Goal: Task Accomplishment & Management: Use online tool/utility

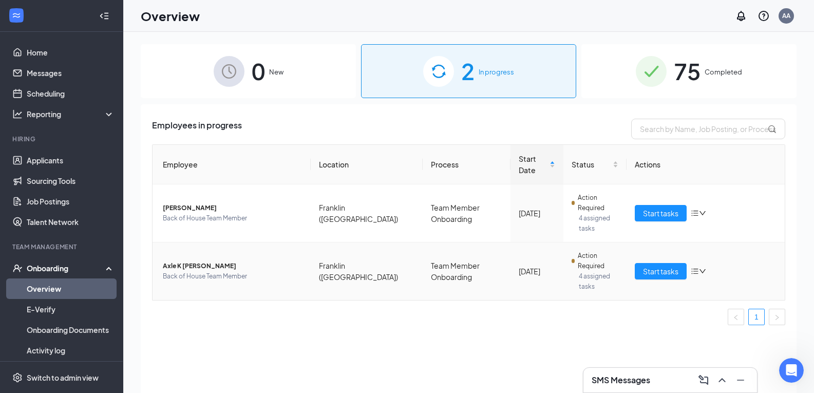
scroll to position [308, 0]
click at [211, 261] on span "Axle K [PERSON_NAME]" at bounding box center [233, 266] width 140 height 10
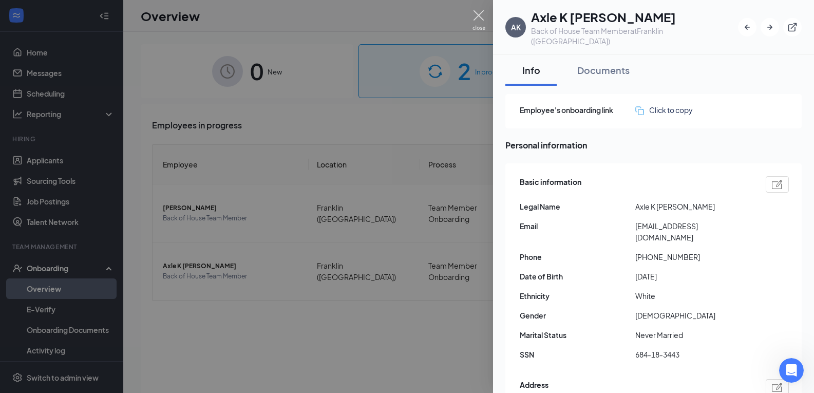
click at [480, 17] on img at bounding box center [479, 20] width 13 height 20
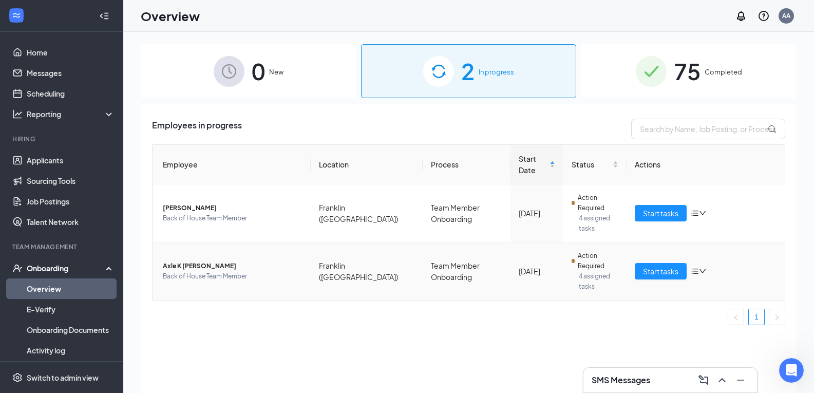
click at [699, 267] on icon "bars" at bounding box center [695, 271] width 8 height 8
click at [545, 242] on td "[DATE]" at bounding box center [537, 271] width 52 height 58
click at [650, 266] on span "Start tasks" at bounding box center [660, 271] width 35 height 11
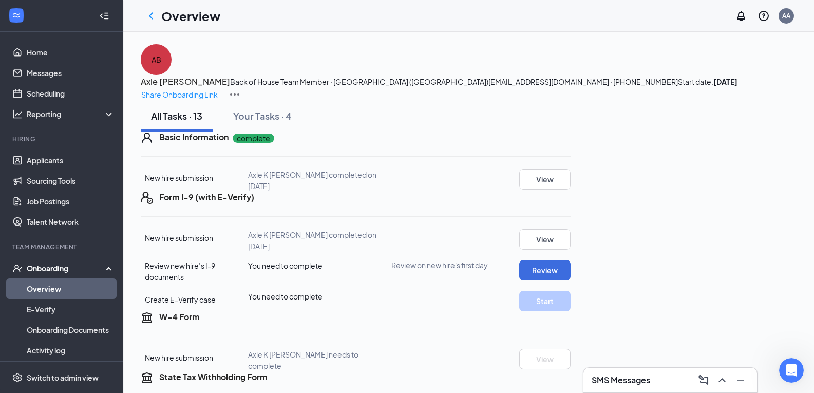
click at [94, 11] on div at bounding box center [104, 16] width 21 height 21
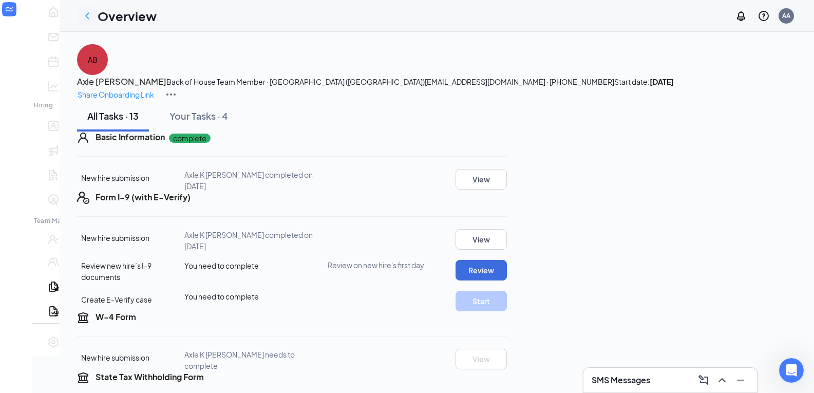
click at [81, 21] on icon "ChevronLeft" at bounding box center [87, 16] width 12 height 12
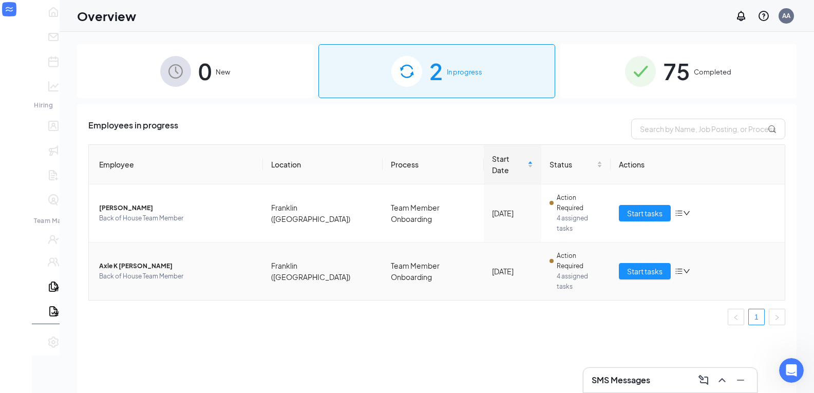
click at [108, 261] on span "Axle K [PERSON_NAME]" at bounding box center [177, 266] width 156 height 10
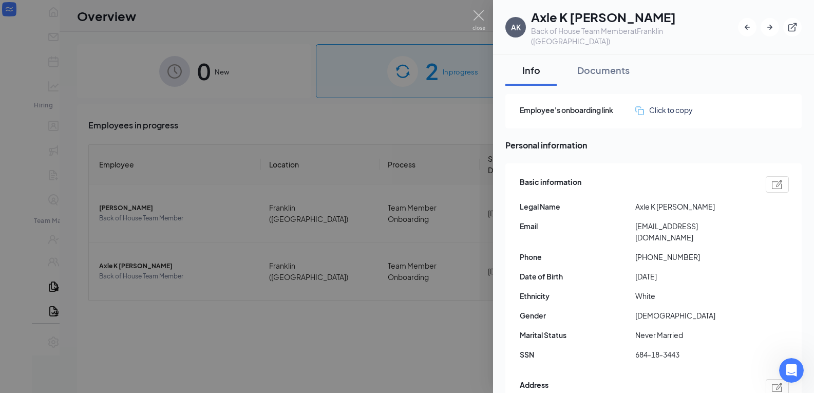
scroll to position [308, 0]
